Goal: Transaction & Acquisition: Purchase product/service

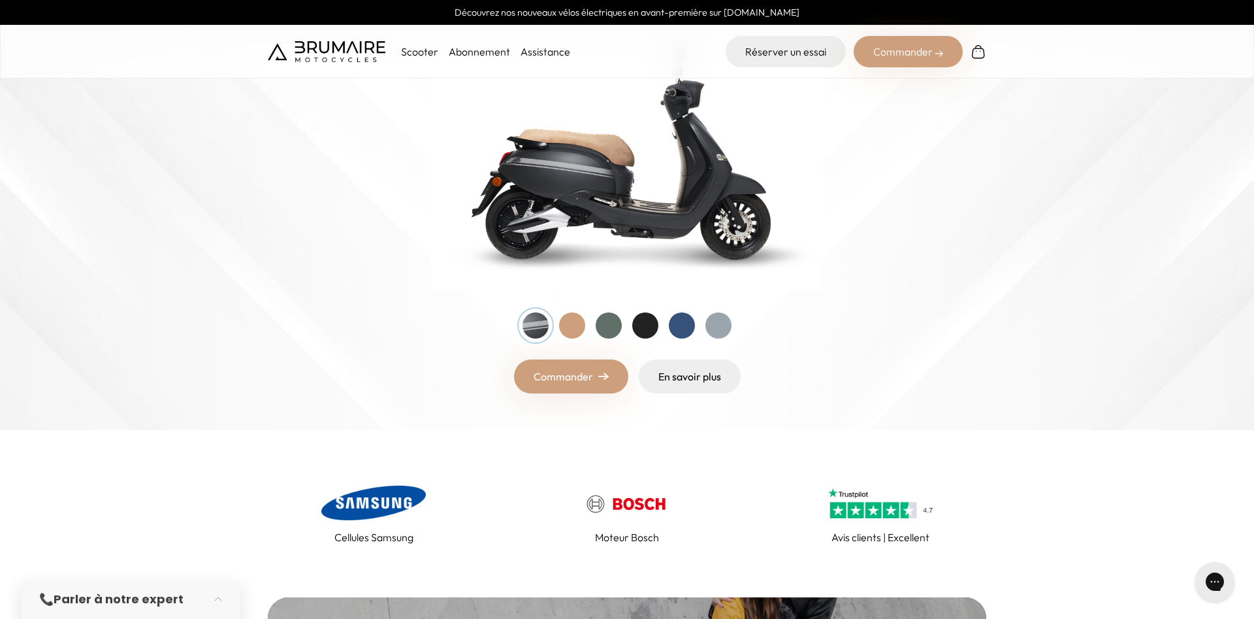
scroll to position [67, 0]
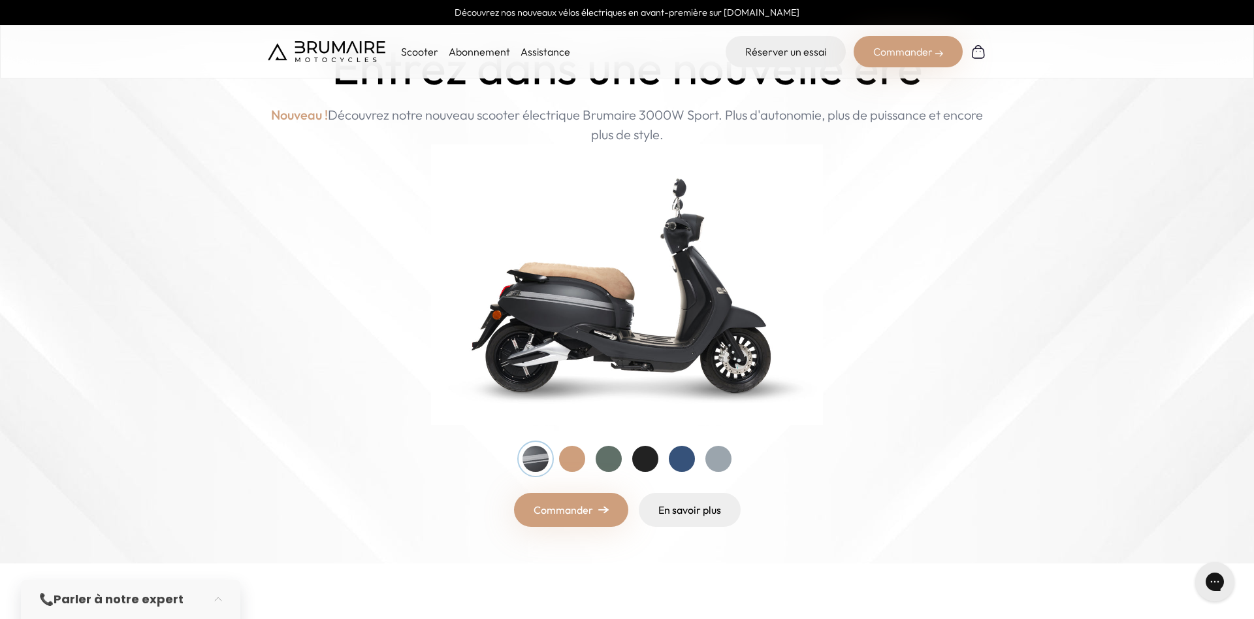
click at [414, 48] on p "Scooter" at bounding box center [419, 52] width 37 height 16
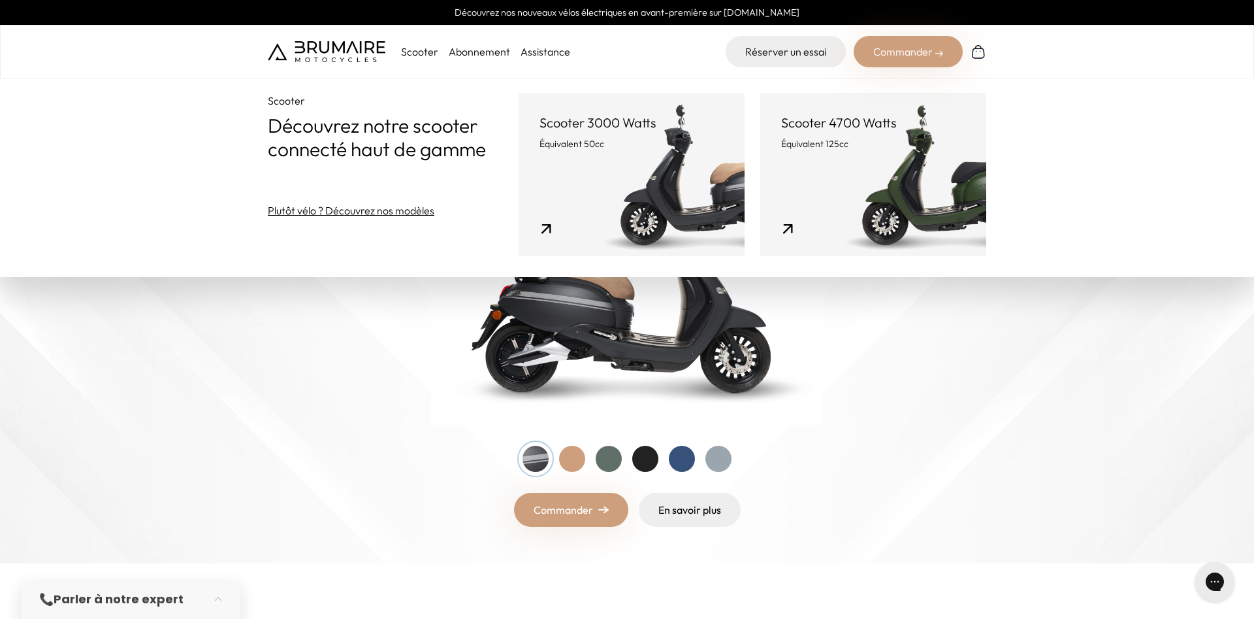
click at [634, 151] on link "Scooter 3000 Watts Équivalent 50cc" at bounding box center [632, 174] width 226 height 163
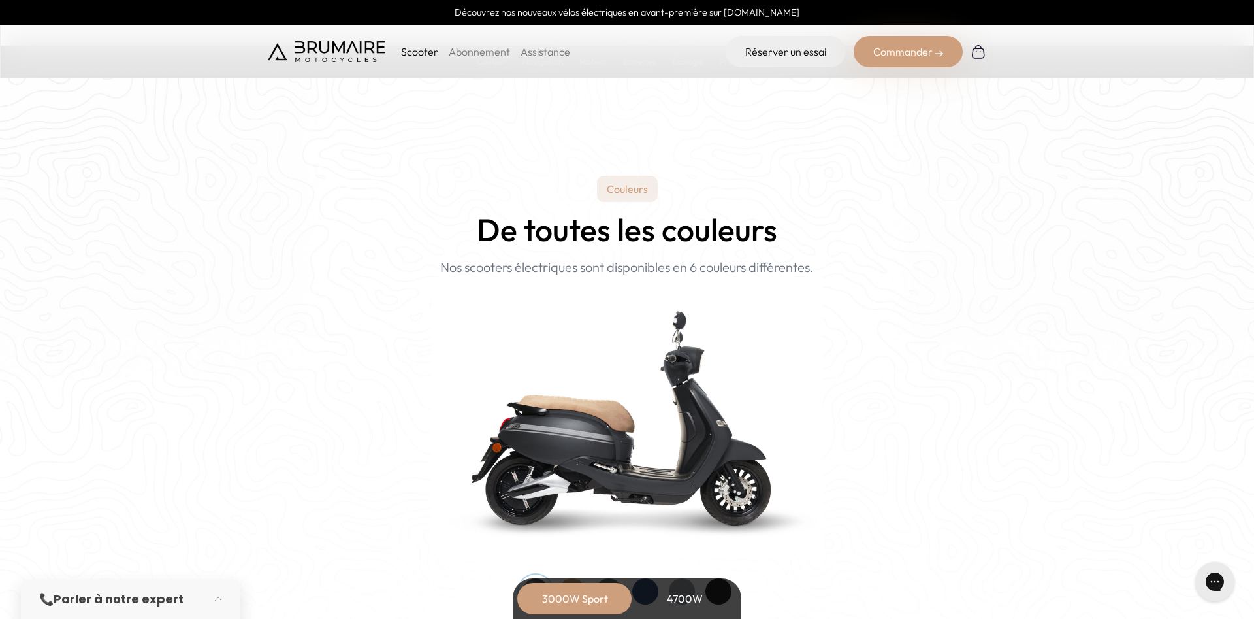
scroll to position [1333, 0]
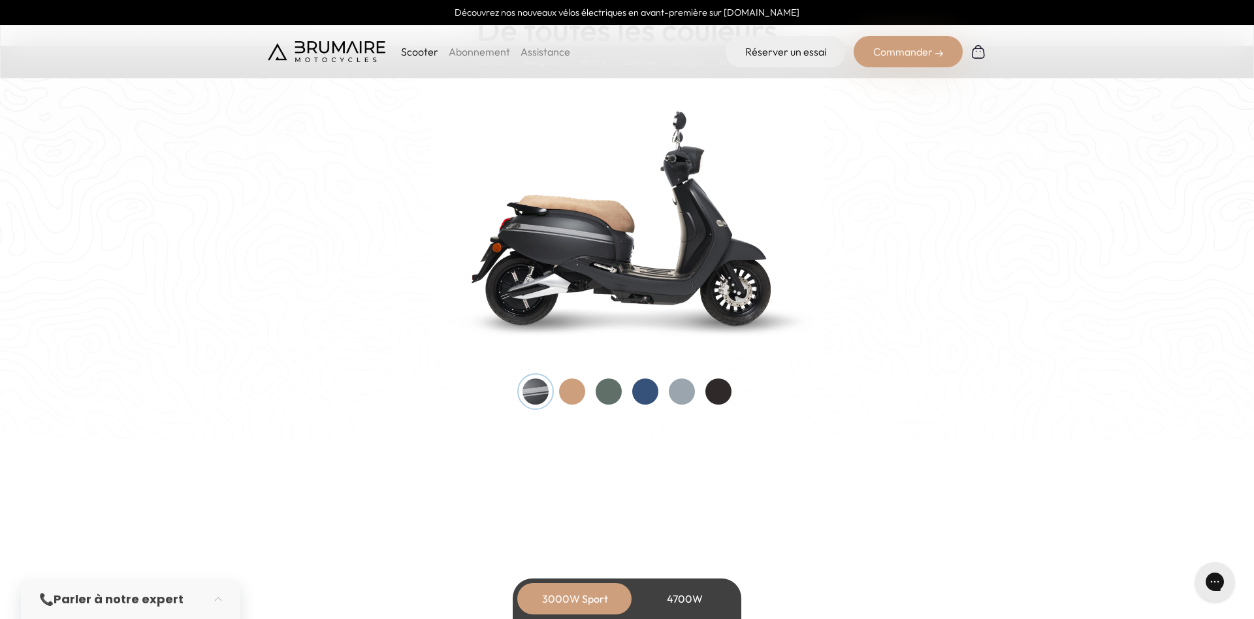
click at [567, 388] on div at bounding box center [572, 391] width 26 height 26
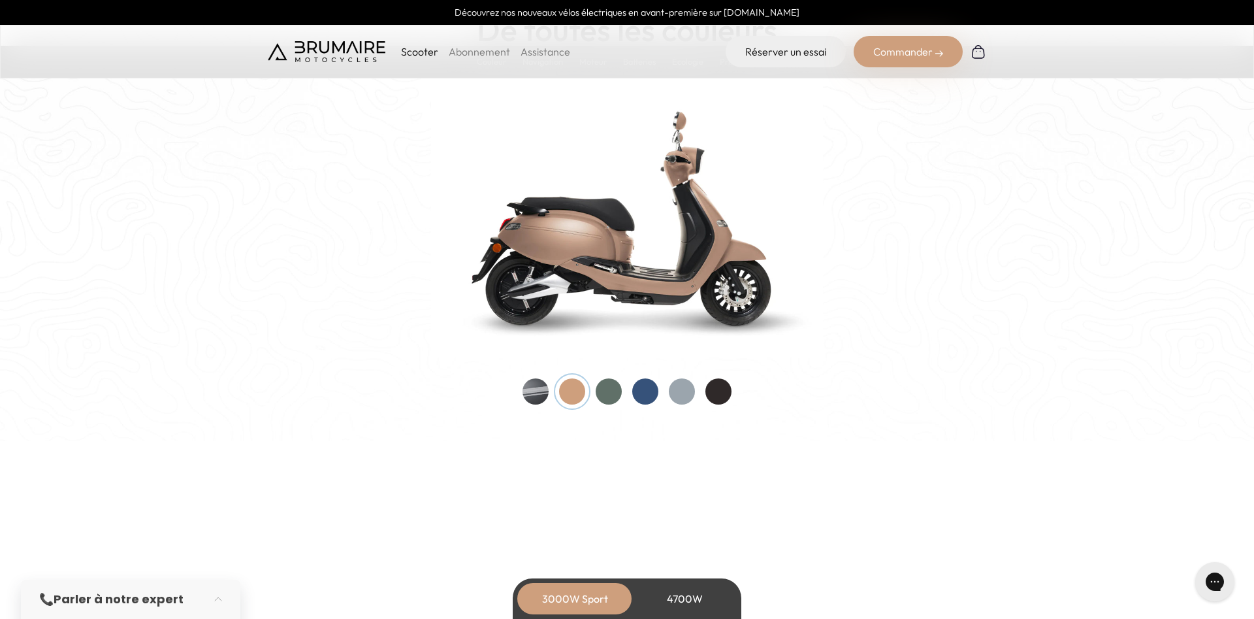
click at [626, 383] on div at bounding box center [627, 391] width 209 height 26
click at [613, 383] on div at bounding box center [609, 391] width 26 height 26
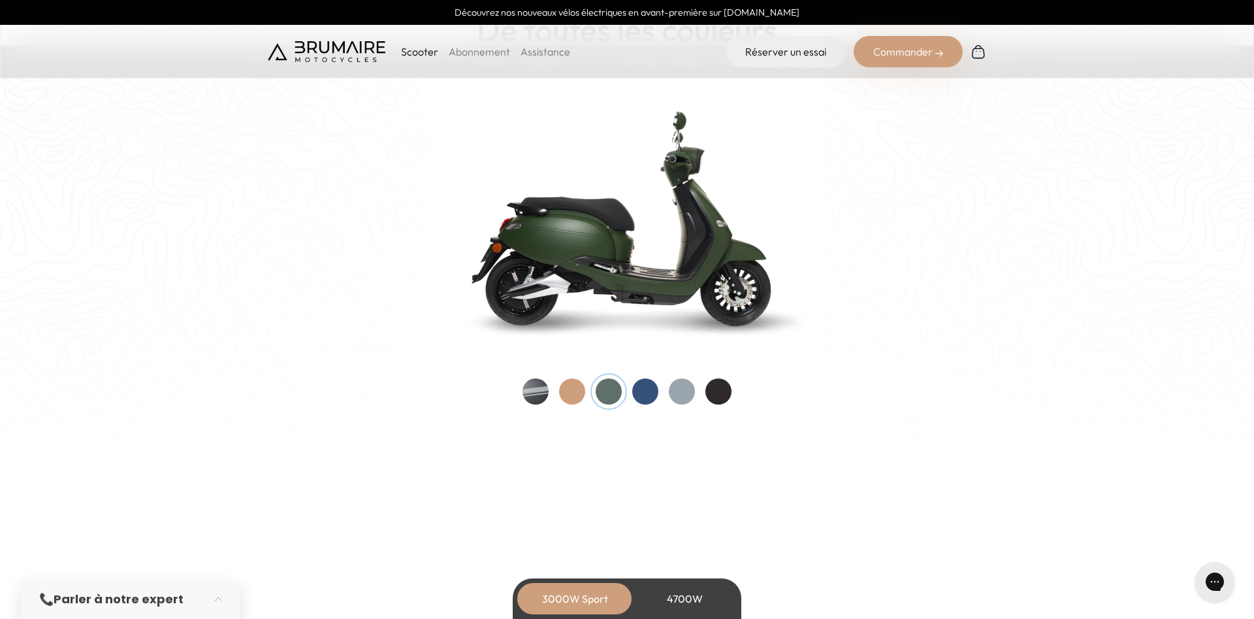
click at [640, 397] on div at bounding box center [645, 391] width 26 height 26
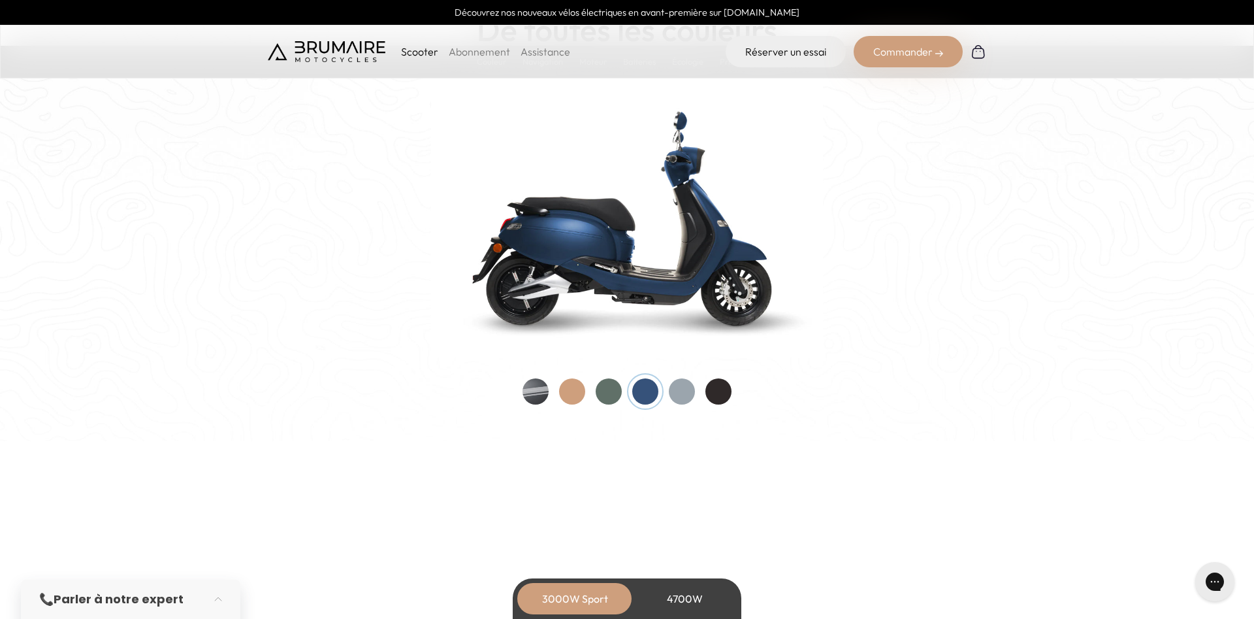
click at [685, 397] on div at bounding box center [682, 391] width 26 height 26
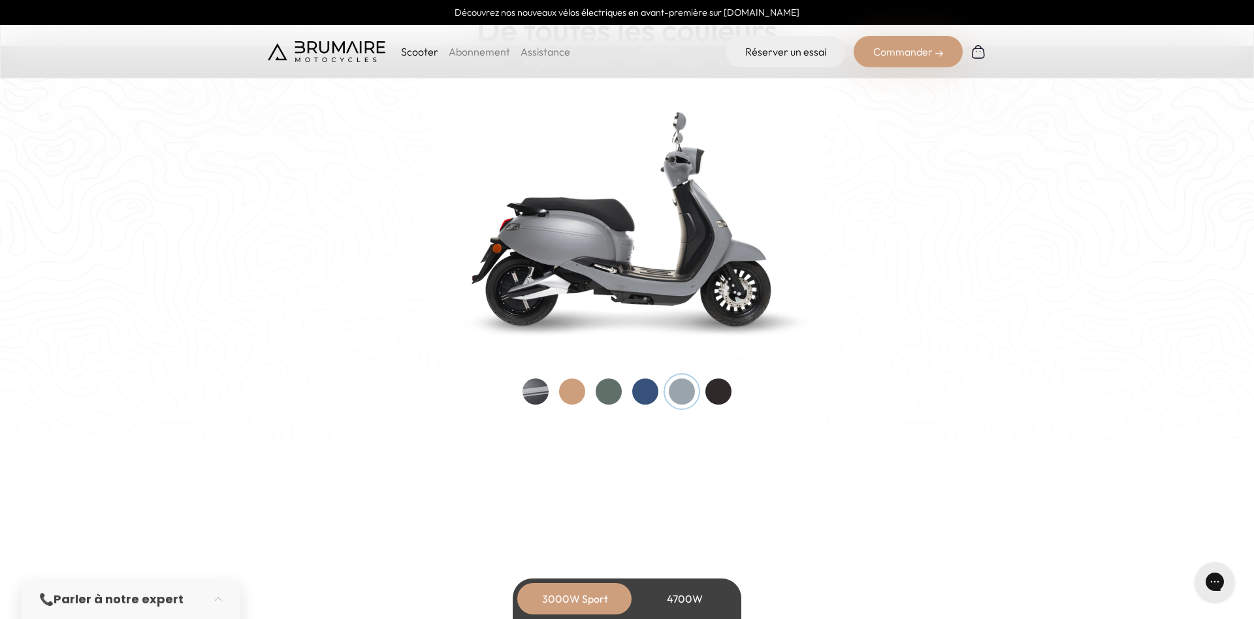
click at [713, 395] on div at bounding box center [718, 391] width 26 height 26
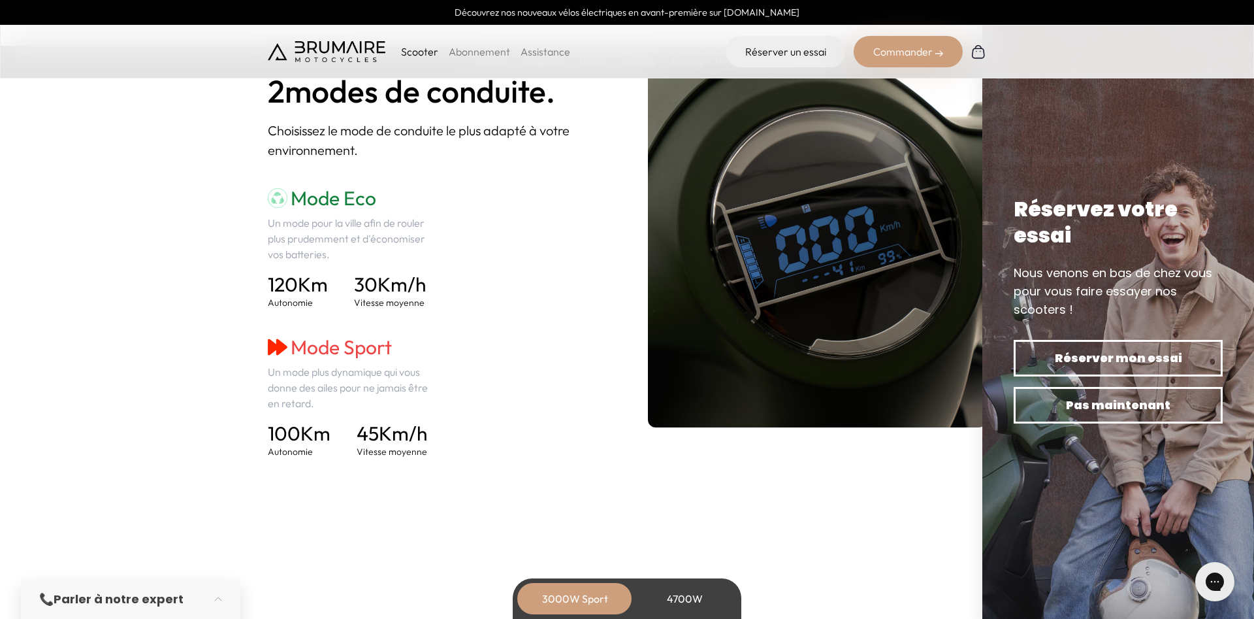
scroll to position [1866, 0]
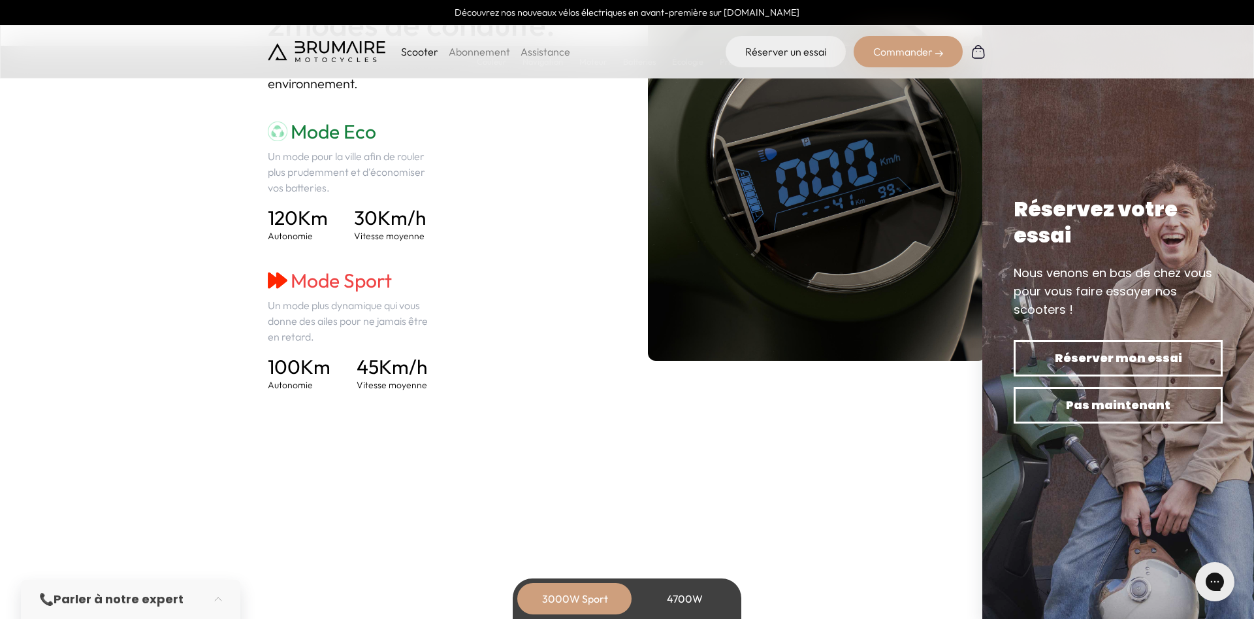
click at [681, 597] on div "4700W" at bounding box center [684, 598] width 105 height 31
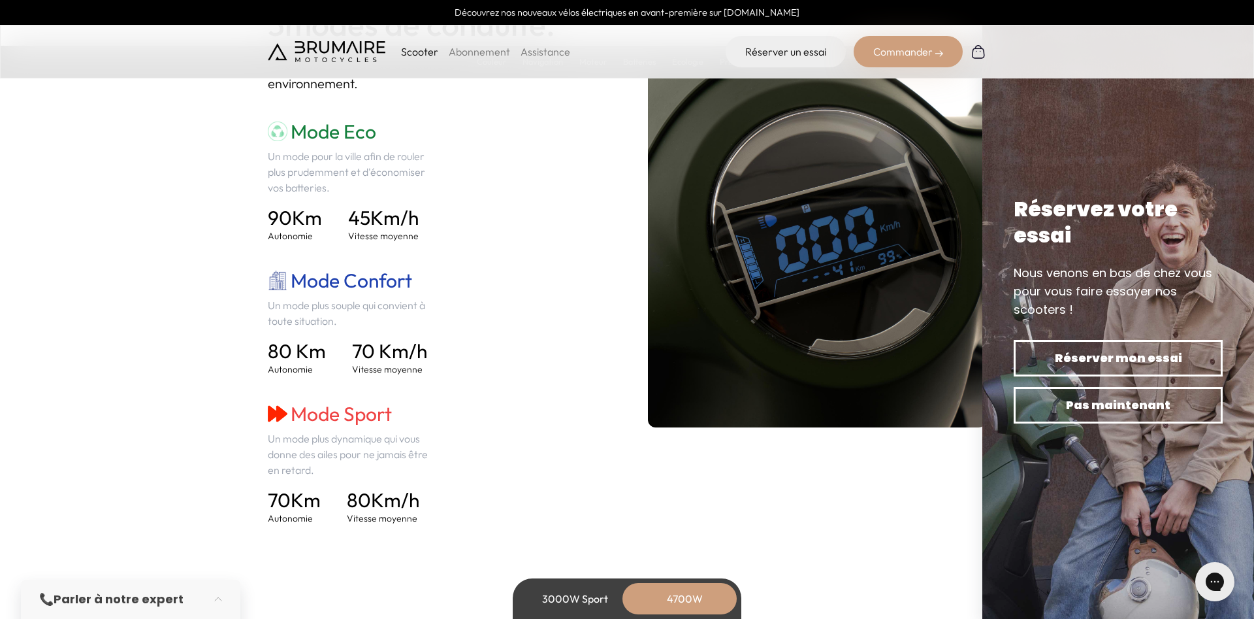
click at [589, 602] on div "3000W Sport" at bounding box center [575, 598] width 105 height 31
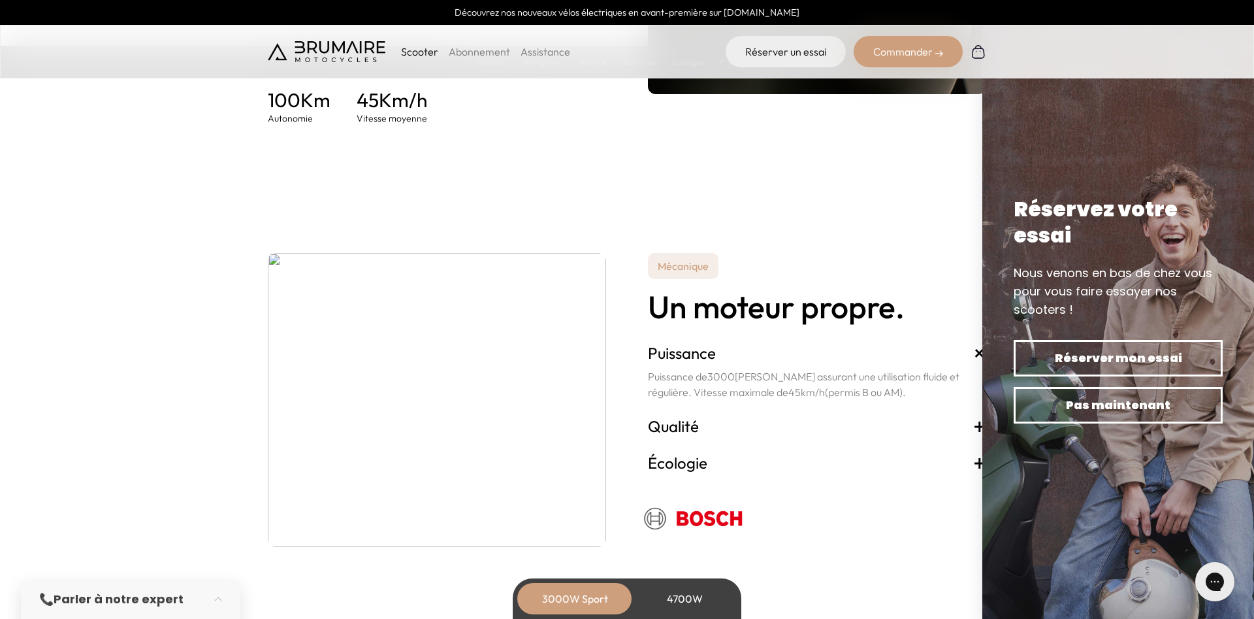
scroll to position [2265, 0]
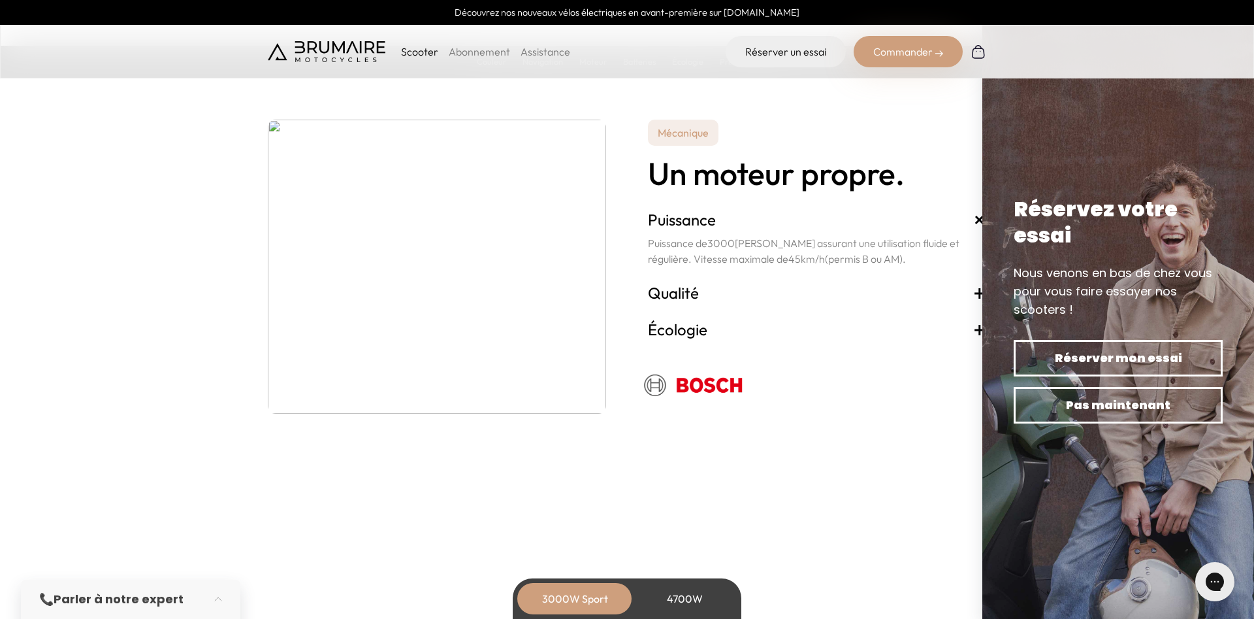
drag, startPoint x: 859, startPoint y: 478, endPoint x: 869, endPoint y: 471, distance: 11.8
click at [869, 471] on section "Mécanique Un moteur propre. Puissance + Puissance de 3000 Watts assurant une ut…" at bounding box center [627, 266] width 1254 height 425
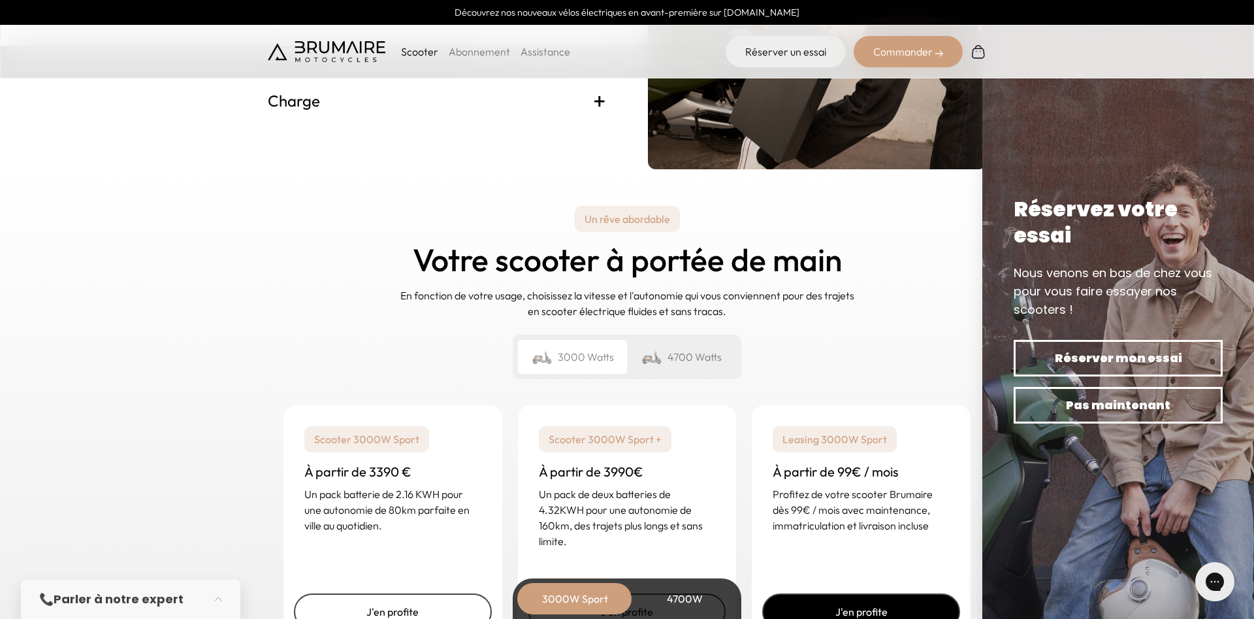
scroll to position [3132, 0]
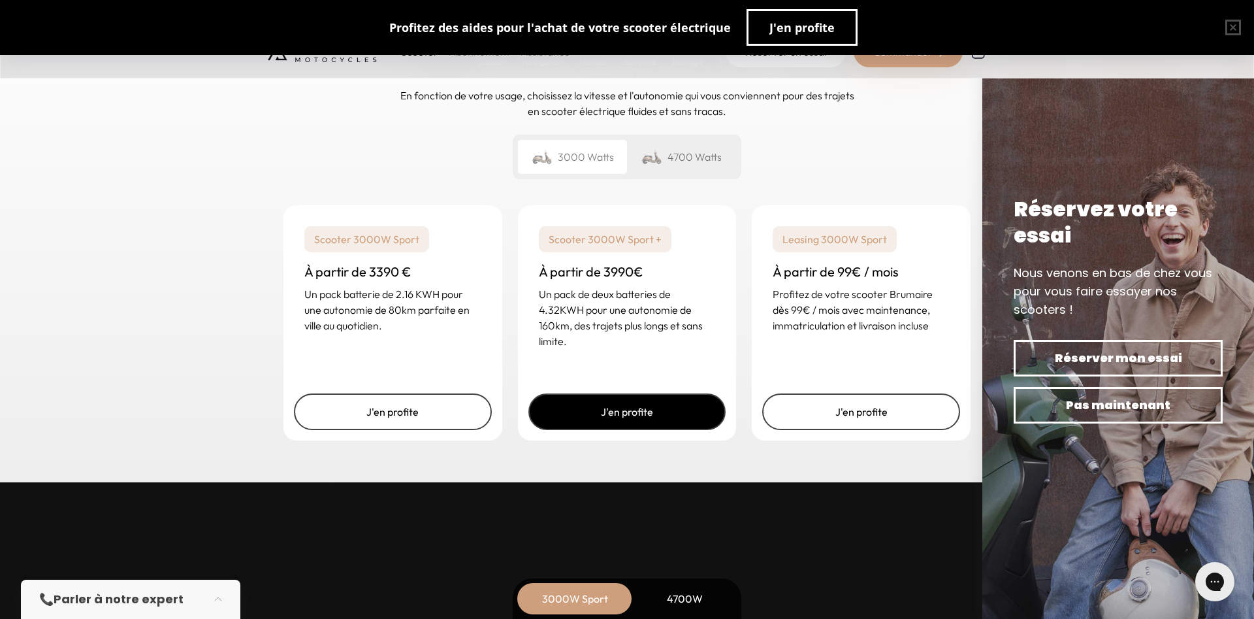
click at [613, 416] on link "J'en profite" at bounding box center [627, 411] width 198 height 37
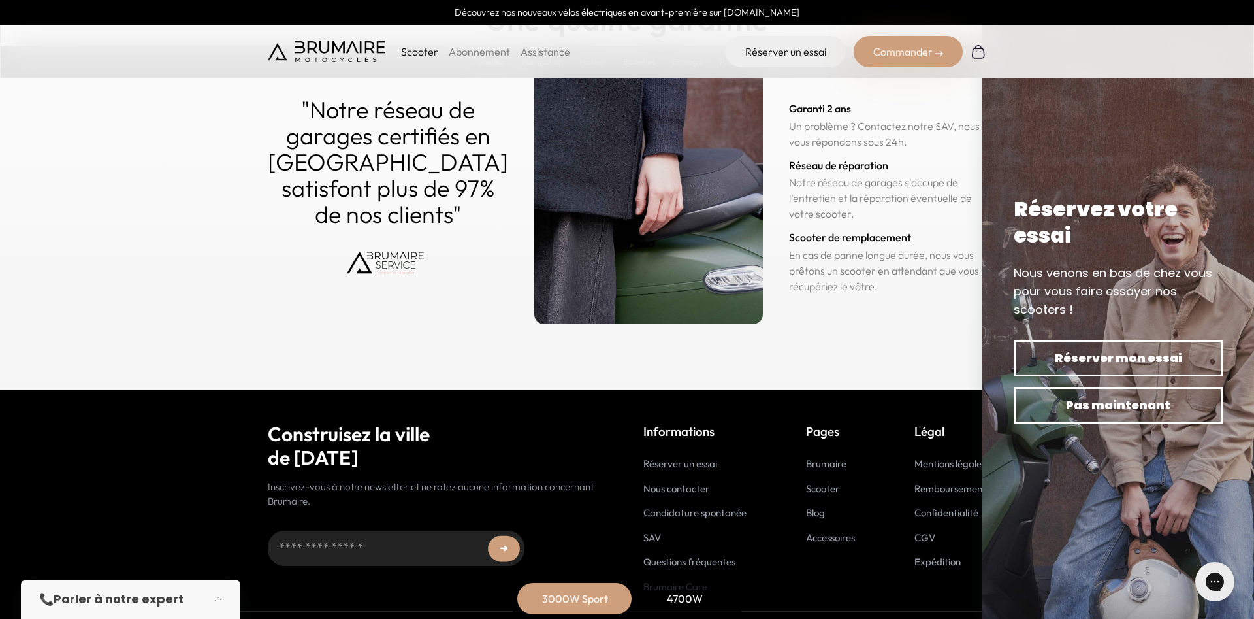
scroll to position [6418, 0]
